Goal: Information Seeking & Learning: Compare options

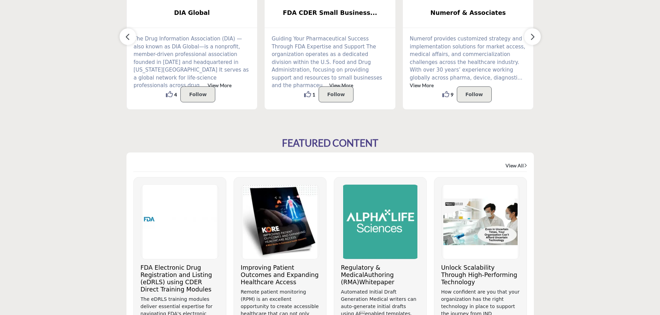
scroll to position [311, 0]
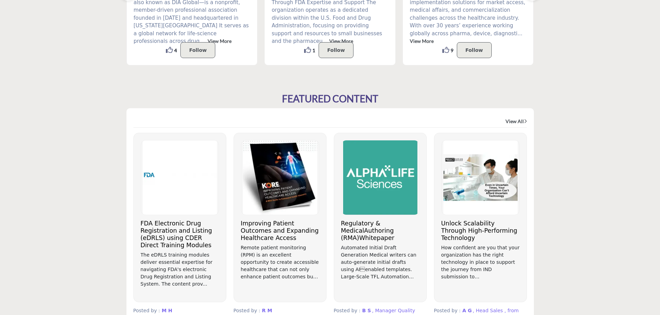
click at [614, 83] on section "FEATURED CONTENT View All M H" at bounding box center [330, 220] width 660 height 282
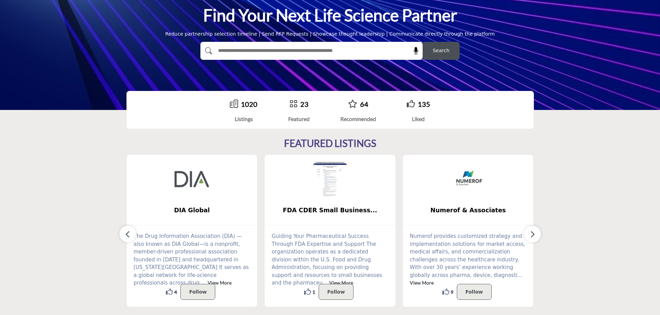
scroll to position [138, 0]
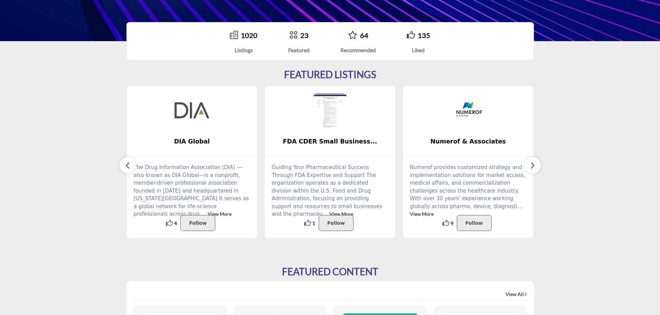
click at [534, 168] on icon "button" at bounding box center [533, 165] width 6 height 9
click at [535, 165] on icon "button" at bounding box center [533, 165] width 6 height 9
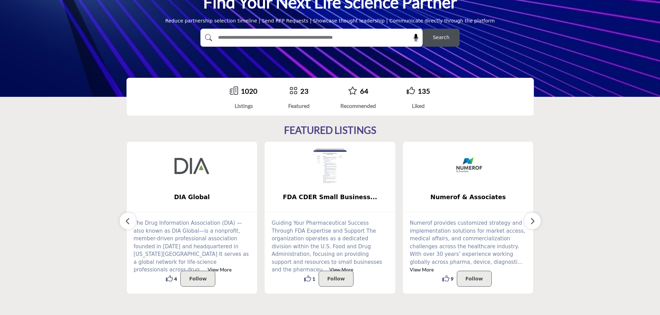
scroll to position [0, 0]
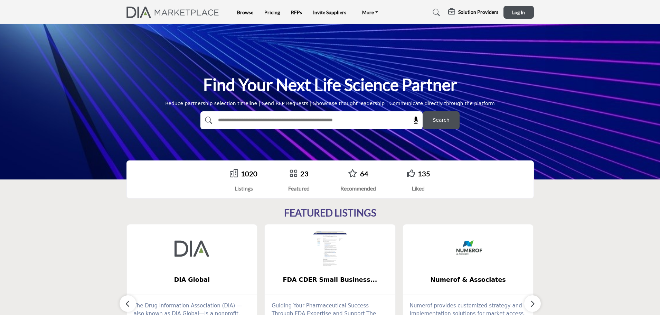
click at [247, 177] on link "1020" at bounding box center [249, 173] width 17 height 8
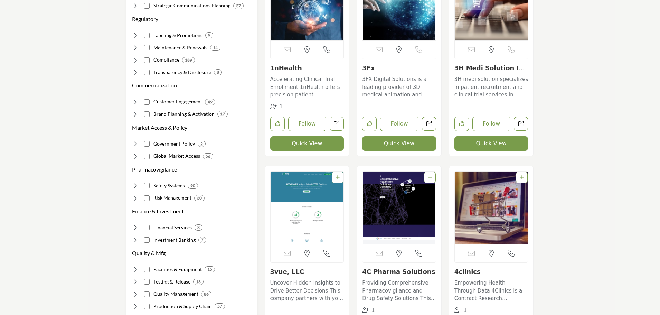
scroll to position [207, 0]
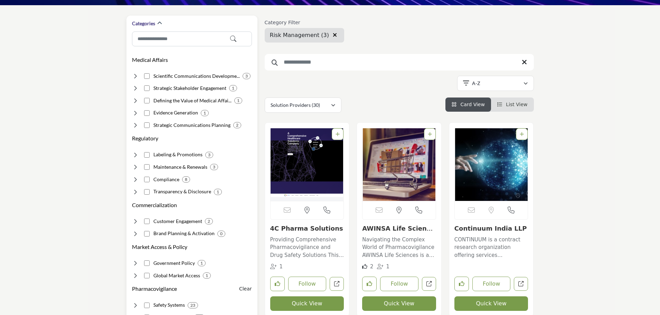
scroll to position [207, 0]
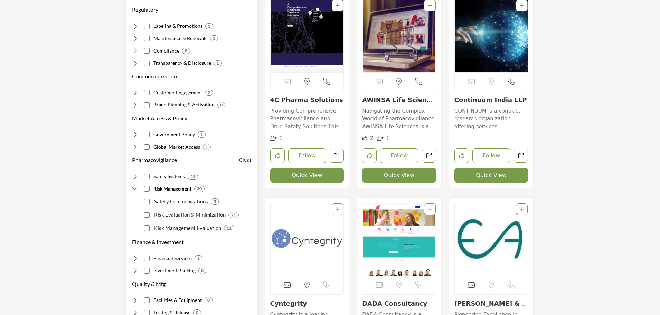
click at [133, 176] on icon at bounding box center [135, 176] width 7 height 7
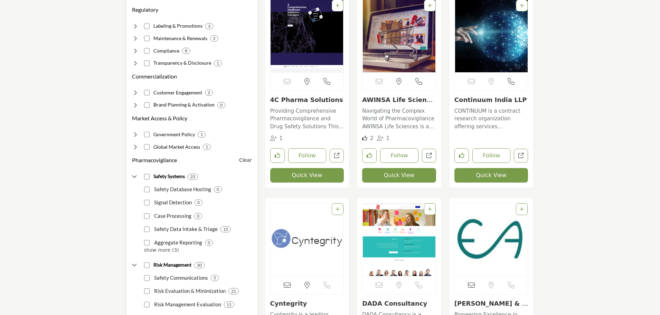
click at [158, 251] on p "show more (3)" at bounding box center [198, 249] width 108 height 7
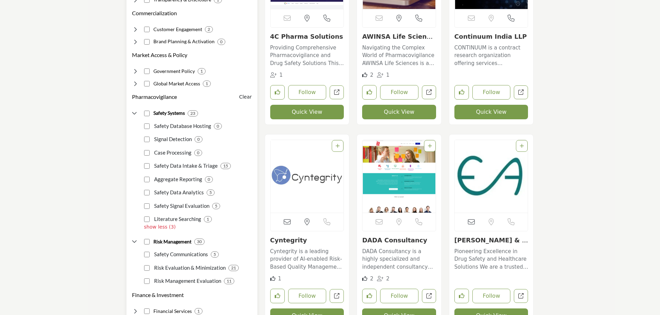
scroll to position [276, 0]
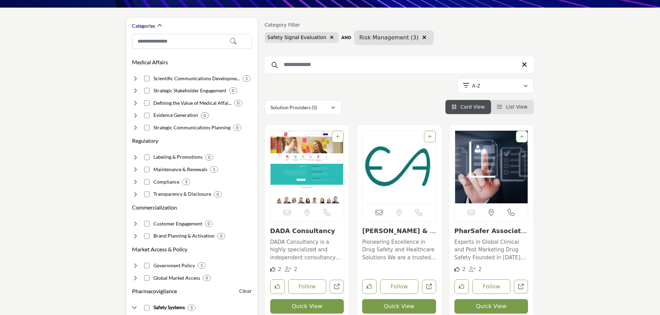
scroll to position [242, 0]
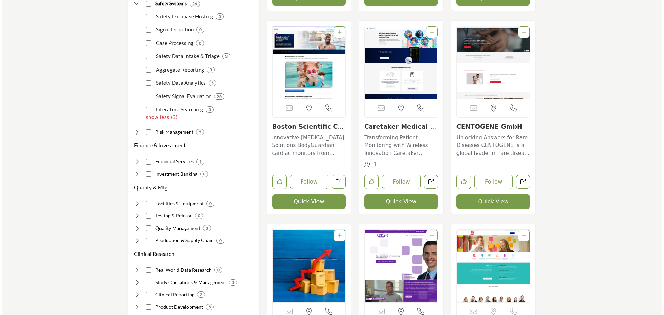
scroll to position [449, 0]
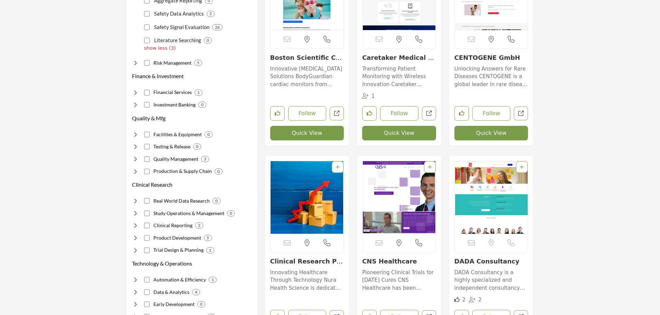
click at [482, 134] on button "Quick View" at bounding box center [491, 133] width 74 height 15
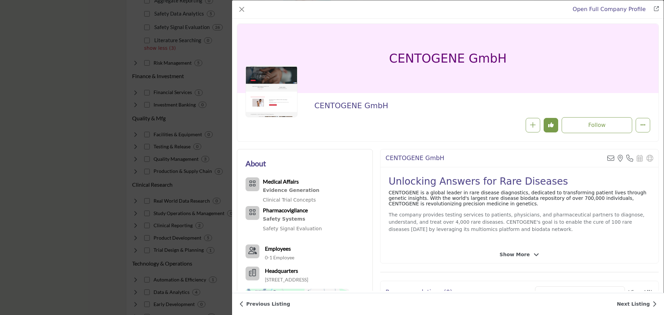
click at [534, 257] on icon "Company Data Modal" at bounding box center [536, 255] width 6 height 6
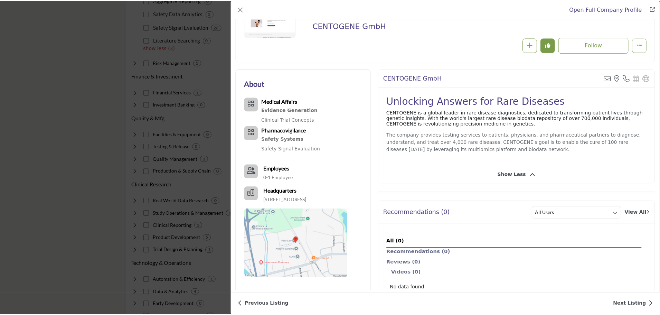
scroll to position [62, 0]
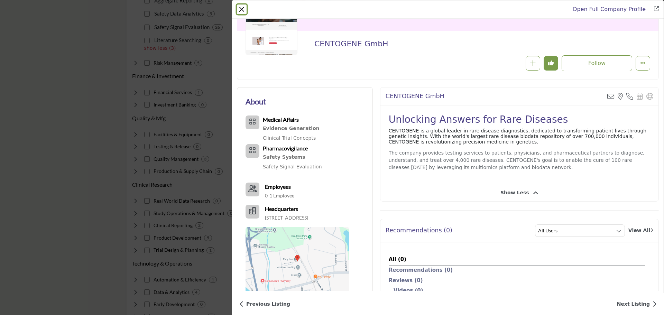
click at [244, 9] on button "Close" at bounding box center [242, 9] width 10 height 10
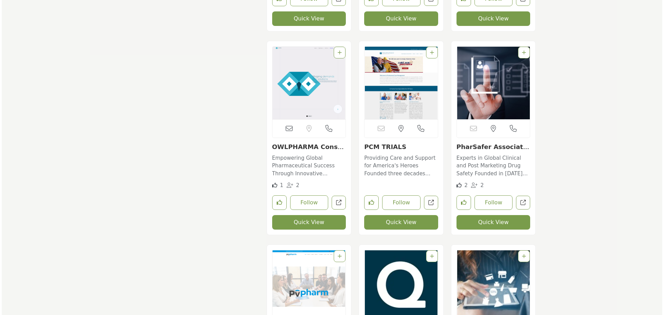
scroll to position [1175, 0]
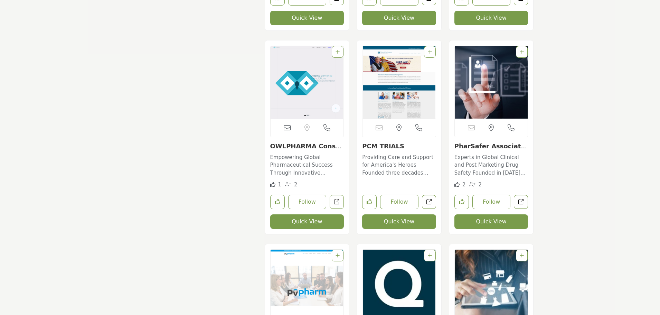
click at [494, 223] on button "Quick View" at bounding box center [491, 221] width 74 height 15
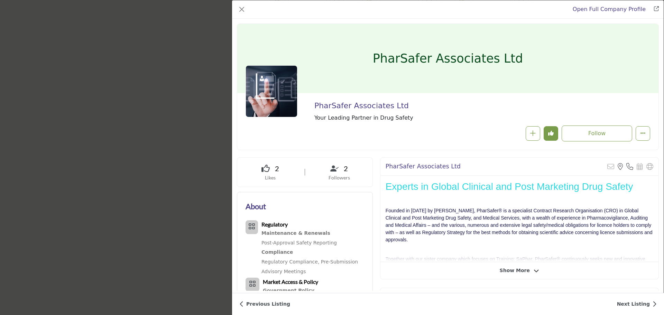
click at [526, 269] on span "Show More" at bounding box center [518, 270] width 39 height 7
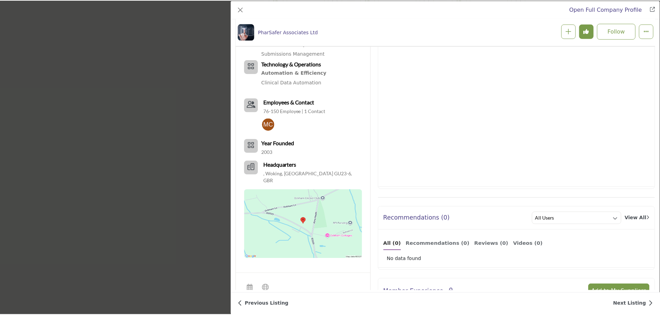
scroll to position [374, 0]
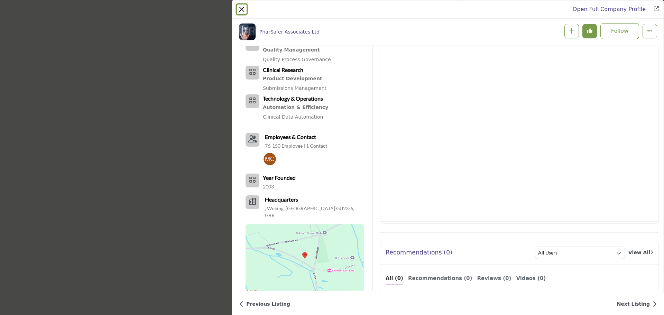
click at [244, 9] on button "Close" at bounding box center [242, 9] width 10 height 10
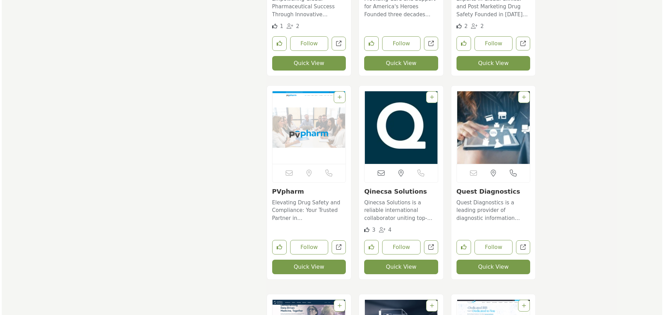
scroll to position [1382, 0]
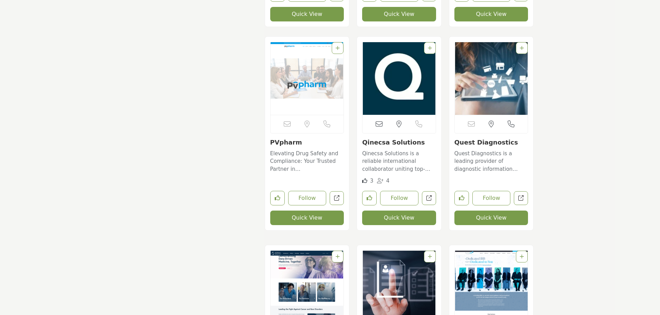
click at [306, 221] on button "Quick View" at bounding box center [307, 217] width 74 height 15
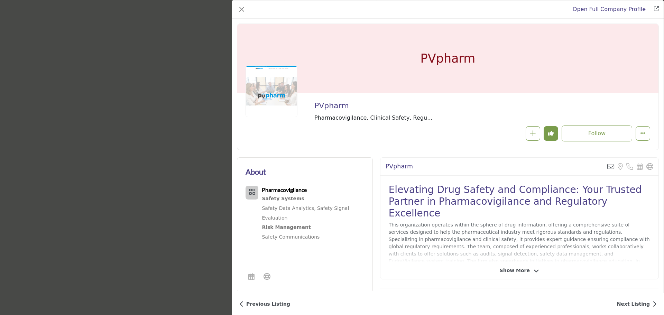
click at [516, 270] on span "Show More" at bounding box center [514, 270] width 30 height 7
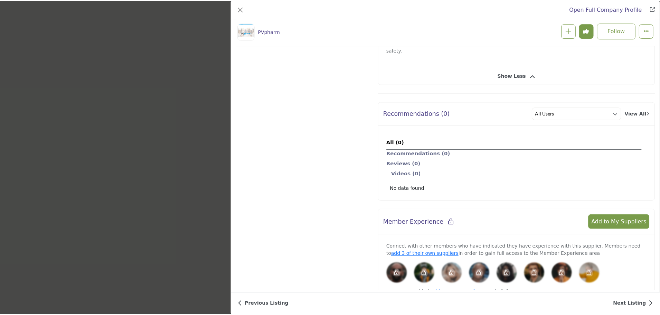
scroll to position [310, 0]
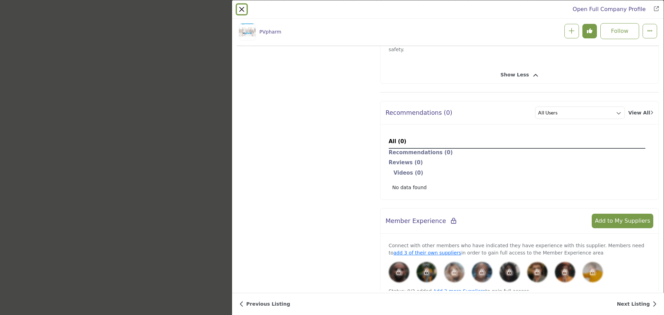
click at [241, 10] on button "Close" at bounding box center [242, 9] width 10 height 10
